Goal: Navigation & Orientation: Find specific page/section

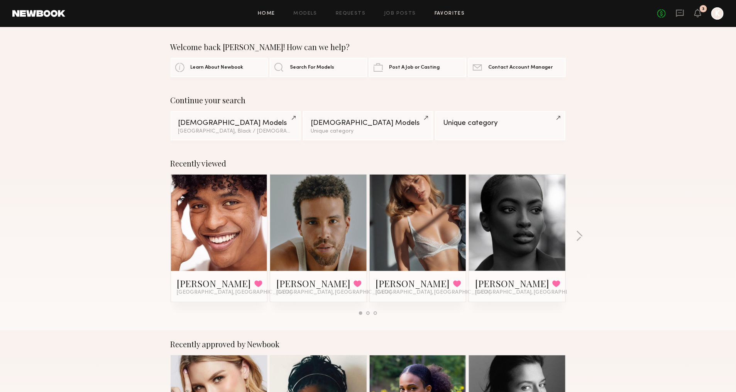
click at [443, 15] on link "Favorites" at bounding box center [450, 13] width 30 height 5
